Goal: Transaction & Acquisition: Purchase product/service

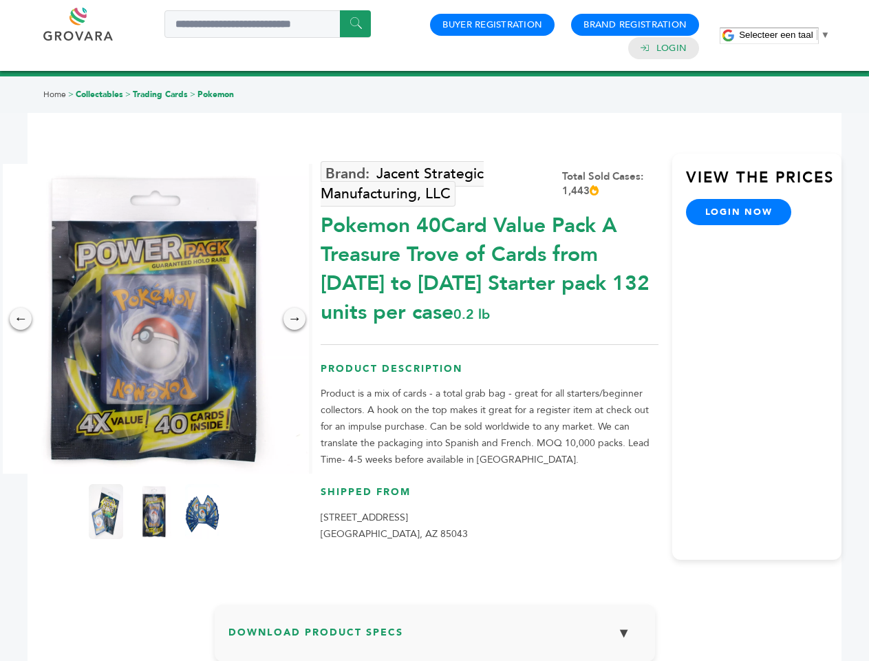
click at [785, 34] on span "Selecteer een taal" at bounding box center [776, 35] width 74 height 10
click at [154, 319] on img at bounding box center [154, 319] width 310 height 310
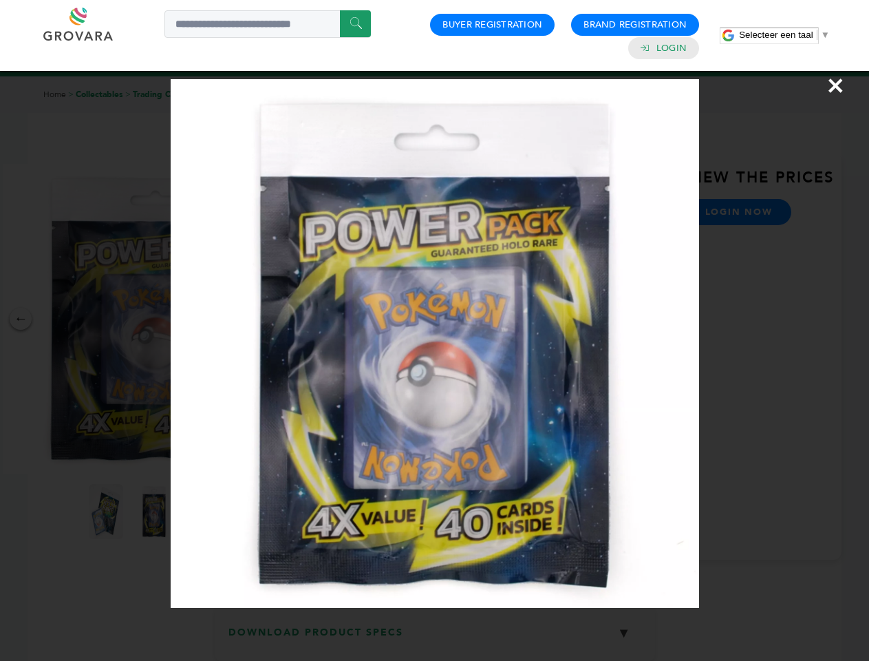
click at [21, 319] on div "×" at bounding box center [434, 330] width 869 height 661
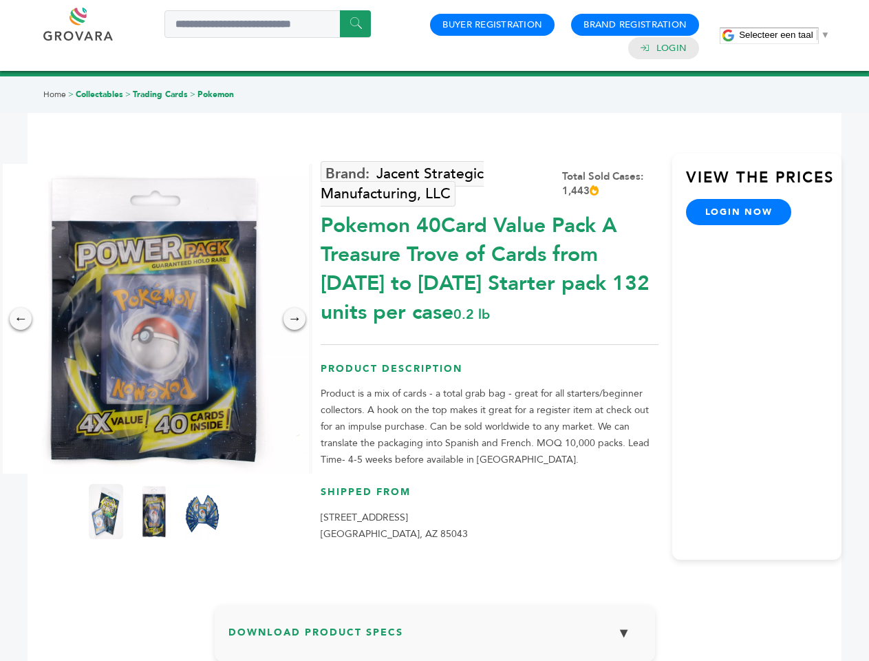
click at [295, 319] on div "→" at bounding box center [295, 319] width 22 height 22
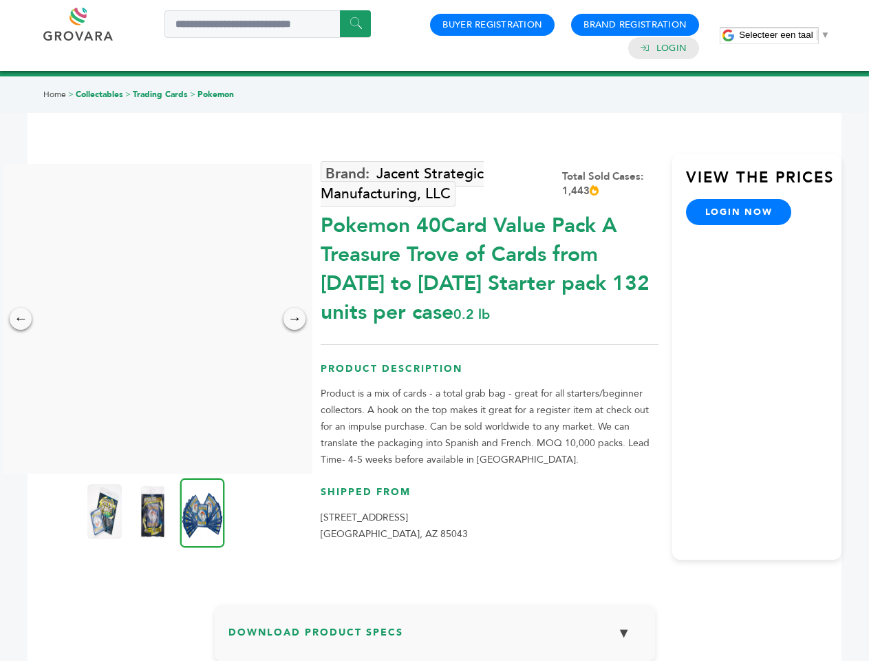
click at [106, 511] on img at bounding box center [104, 511] width 34 height 55
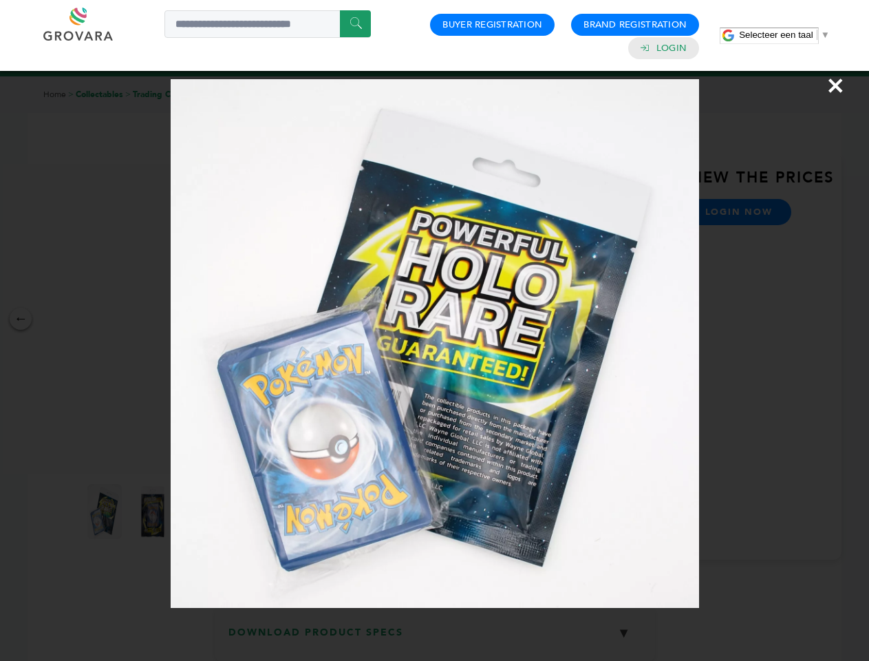
click at [154, 511] on div "×" at bounding box center [434, 330] width 869 height 661
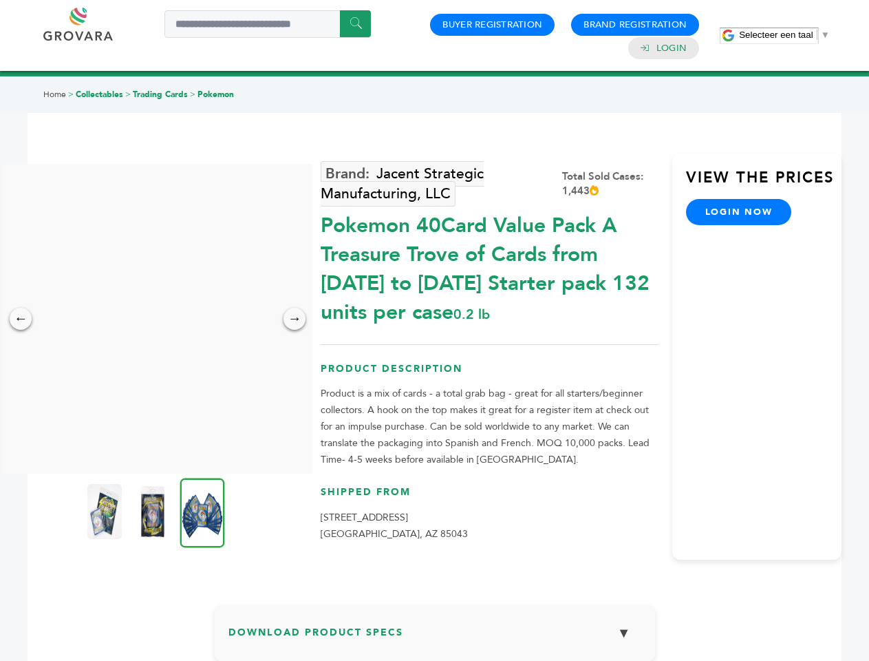
click at [202, 511] on img at bounding box center [202, 513] width 45 height 70
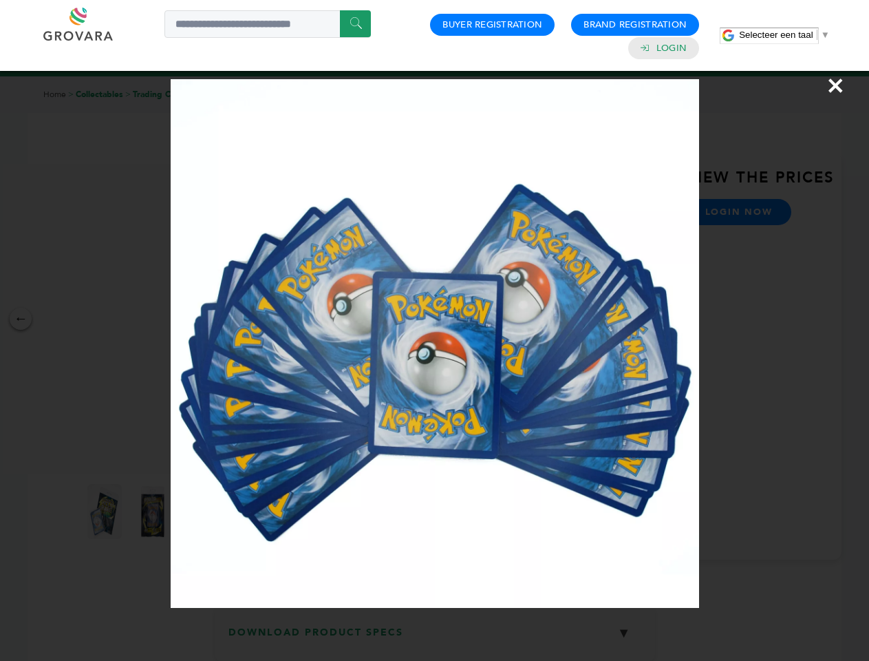
click at [435, 638] on div "×" at bounding box center [434, 330] width 869 height 661
